Goal: Information Seeking & Learning: Learn about a topic

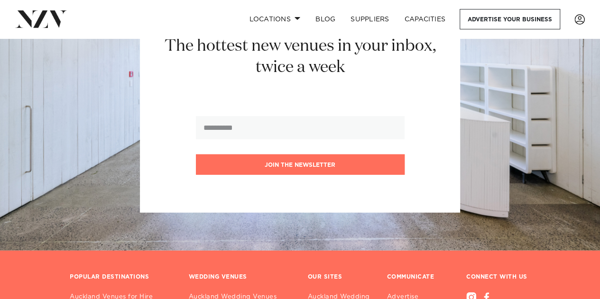
scroll to position [2851, 0]
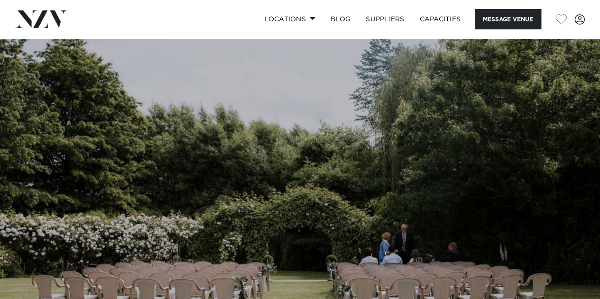
click at [450, 179] on img at bounding box center [300, 178] width 600 height 281
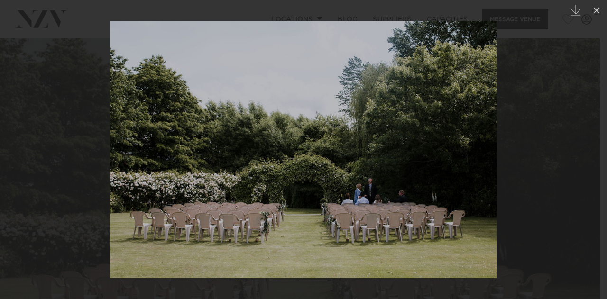
click at [550, 161] on div at bounding box center [303, 149] width 607 height 299
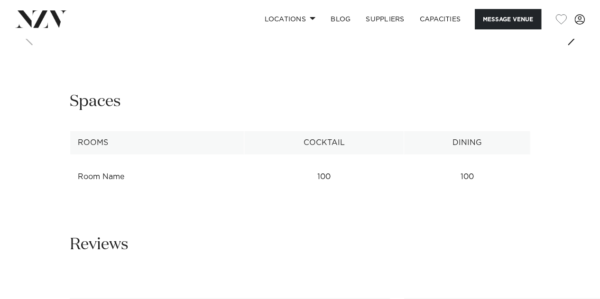
scroll to position [1043, 0]
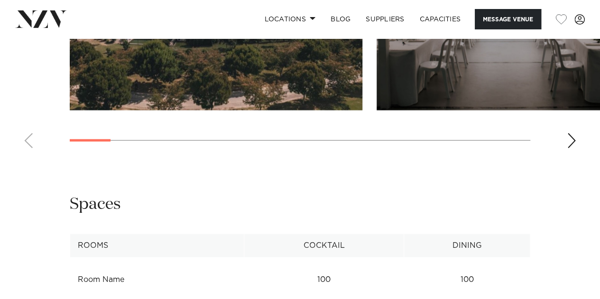
click at [283, 111] on img "1 / 17" at bounding box center [216, 3] width 293 height 215
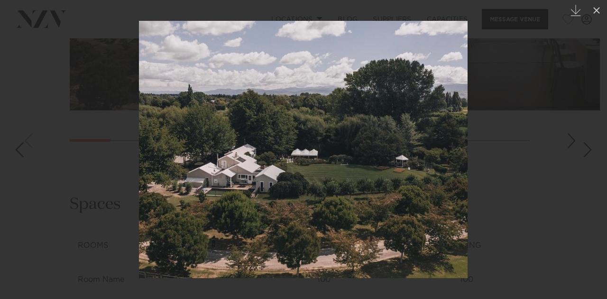
click at [527, 158] on div at bounding box center [303, 149] width 607 height 299
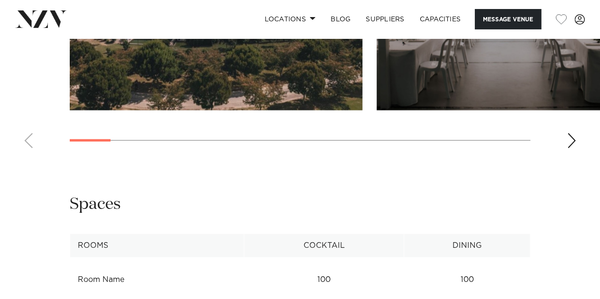
click at [571, 148] on div "Next slide" at bounding box center [571, 140] width 9 height 15
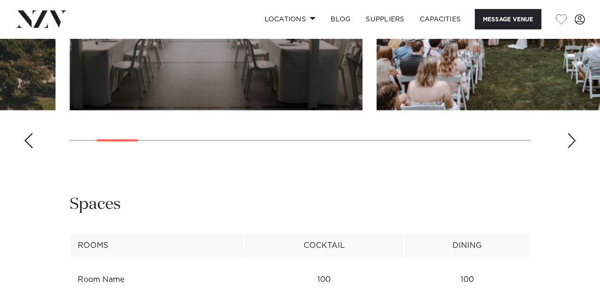
click at [571, 148] on div "Next slide" at bounding box center [571, 140] width 9 height 15
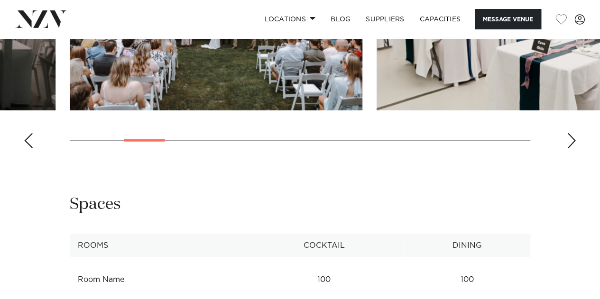
click at [571, 148] on div "Next slide" at bounding box center [571, 140] width 9 height 15
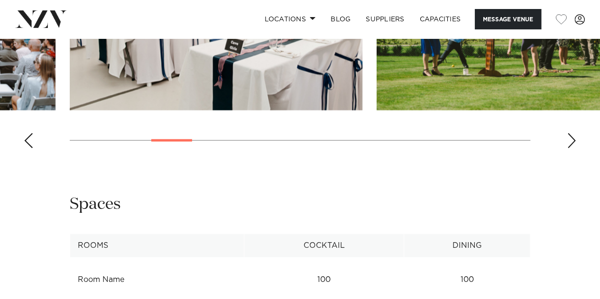
click at [571, 148] on div "Next slide" at bounding box center [571, 140] width 9 height 15
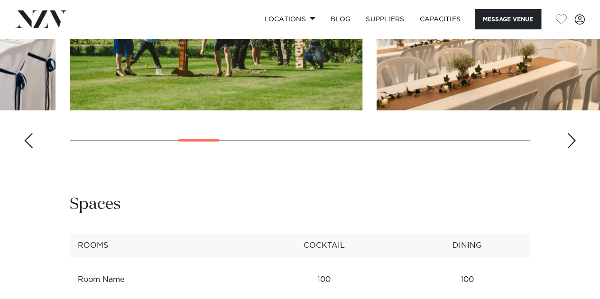
click at [571, 148] on div "Next slide" at bounding box center [571, 140] width 9 height 15
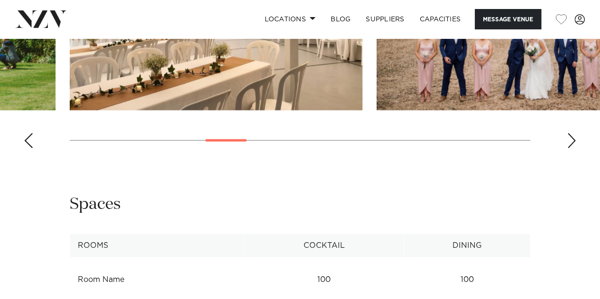
click at [571, 148] on div "Next slide" at bounding box center [571, 140] width 9 height 15
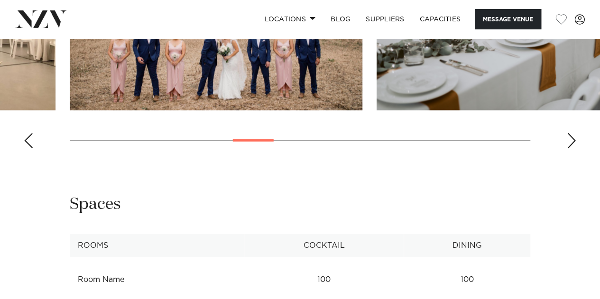
click at [571, 148] on div "Next slide" at bounding box center [571, 140] width 9 height 15
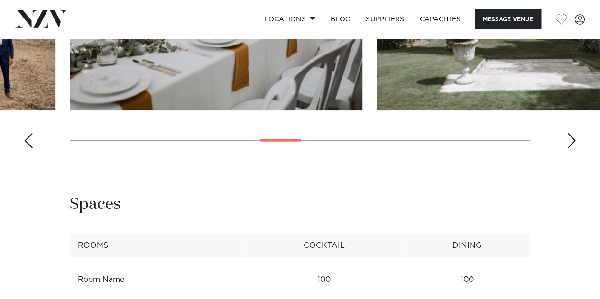
click at [571, 148] on div "Next slide" at bounding box center [571, 140] width 9 height 15
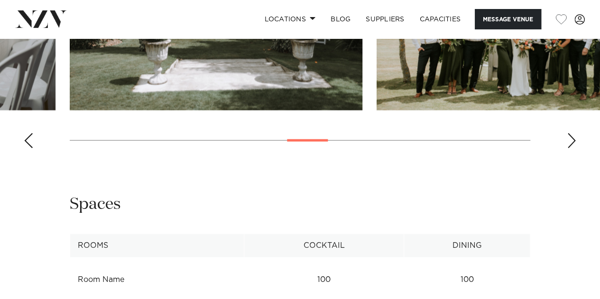
click at [571, 148] on div "Next slide" at bounding box center [571, 140] width 9 height 15
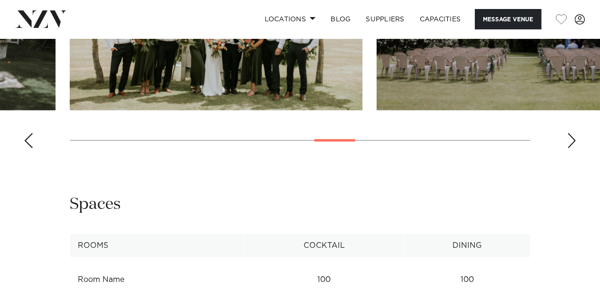
click at [571, 148] on div "Next slide" at bounding box center [571, 140] width 9 height 15
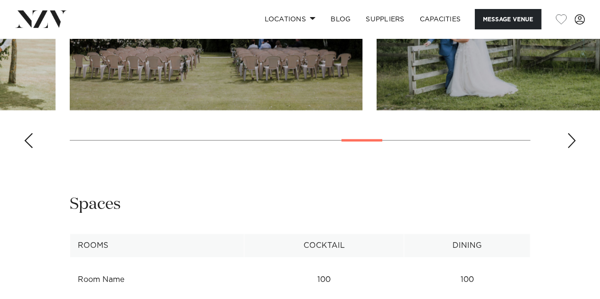
click at [571, 148] on div "Next slide" at bounding box center [571, 140] width 9 height 15
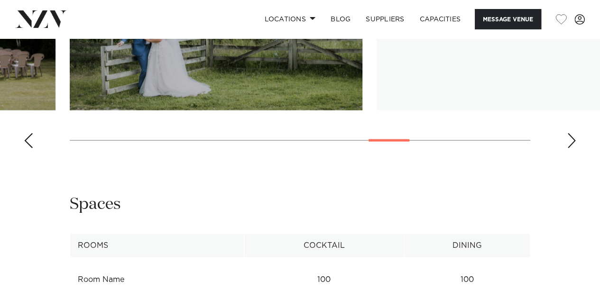
click at [571, 148] on div "Next slide" at bounding box center [571, 140] width 9 height 15
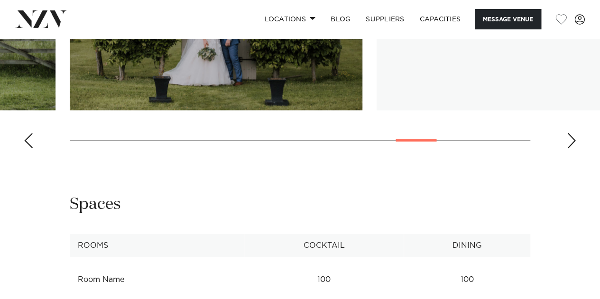
click at [571, 148] on div "Next slide" at bounding box center [571, 140] width 9 height 15
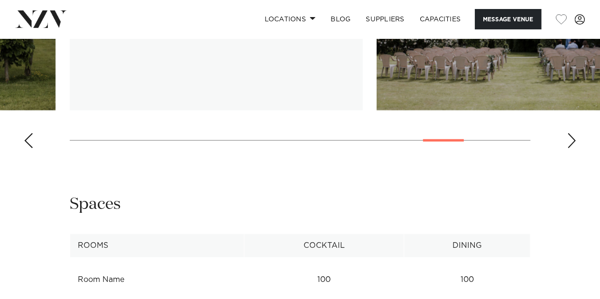
click at [571, 148] on div "Next slide" at bounding box center [571, 140] width 9 height 15
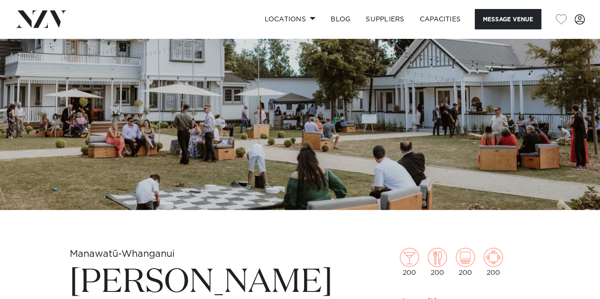
scroll to position [95, 0]
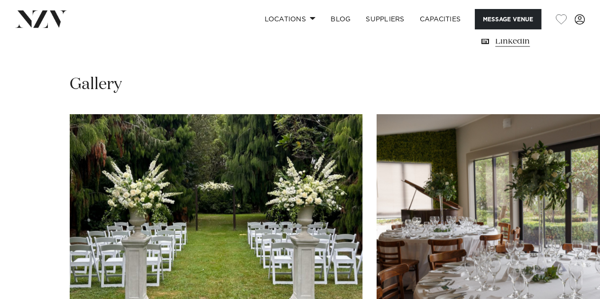
scroll to position [854, 0]
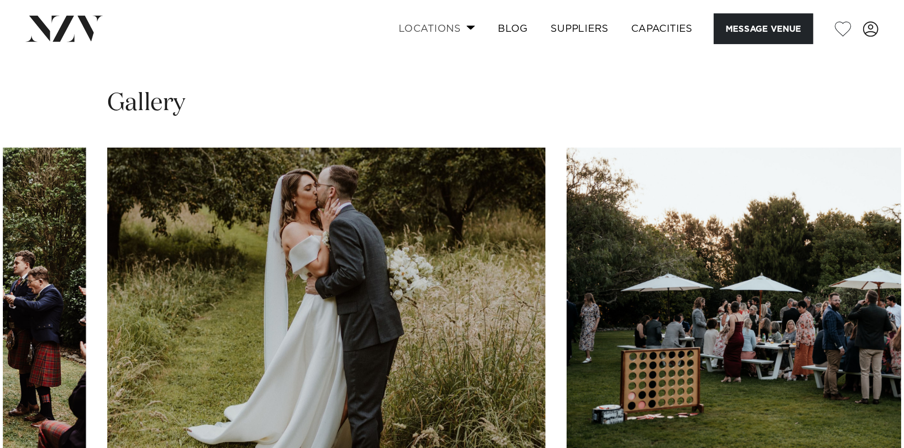
scroll to position [996, 0]
